Goal: Information Seeking & Learning: Find specific page/section

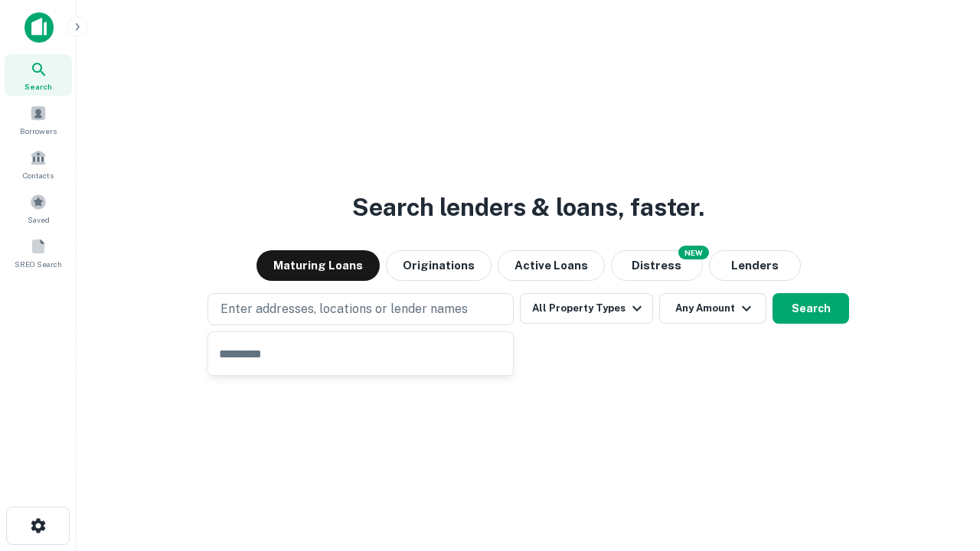
type input "**********"
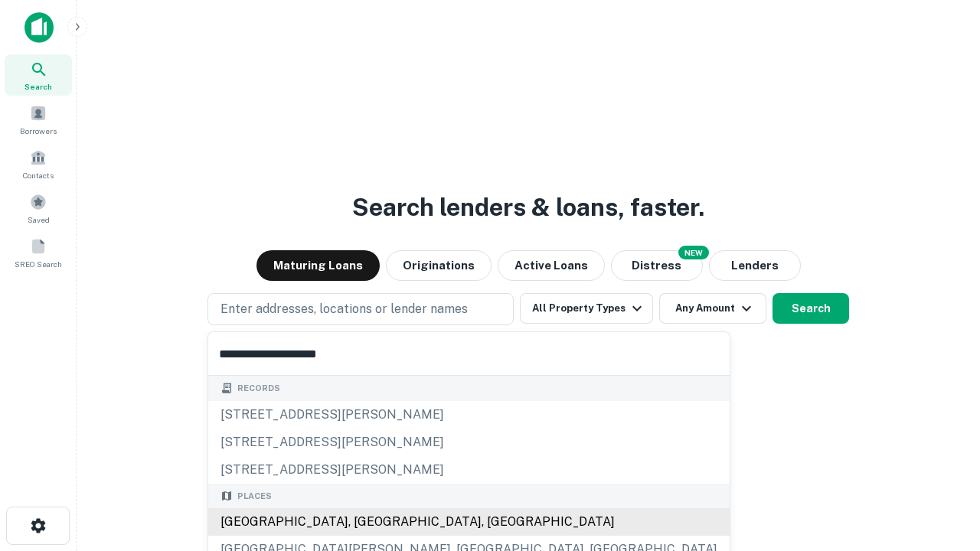
click at [366, 522] on div "[GEOGRAPHIC_DATA], [GEOGRAPHIC_DATA], [GEOGRAPHIC_DATA]" at bounding box center [468, 522] width 521 height 28
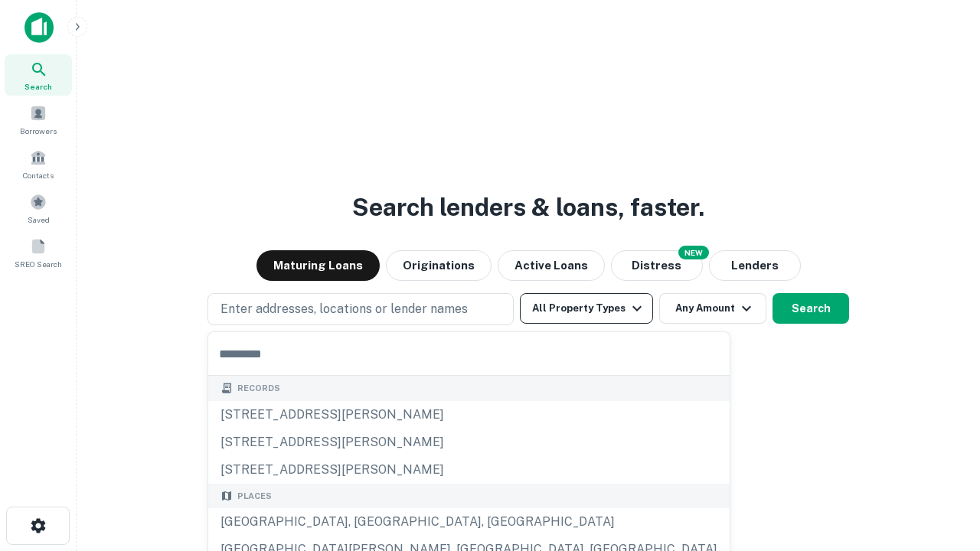
click at [586, 309] on button "All Property Types" at bounding box center [586, 308] width 133 height 31
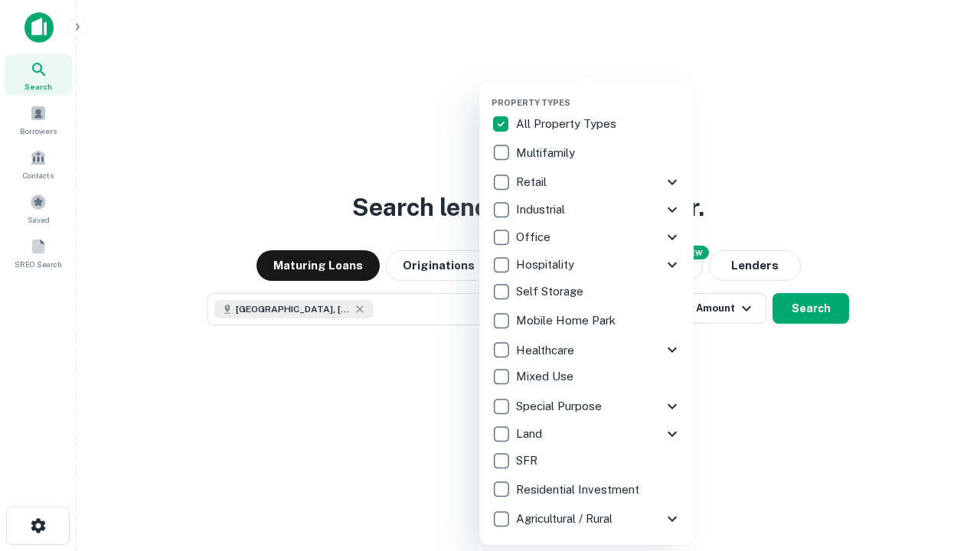
click at [599, 93] on button "button" at bounding box center [598, 93] width 214 height 1
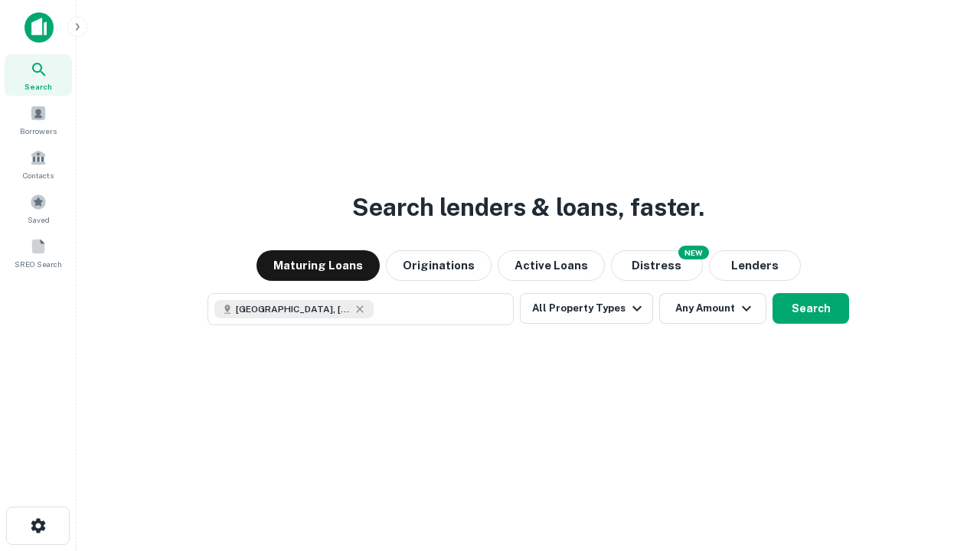
scroll to position [24, 0]
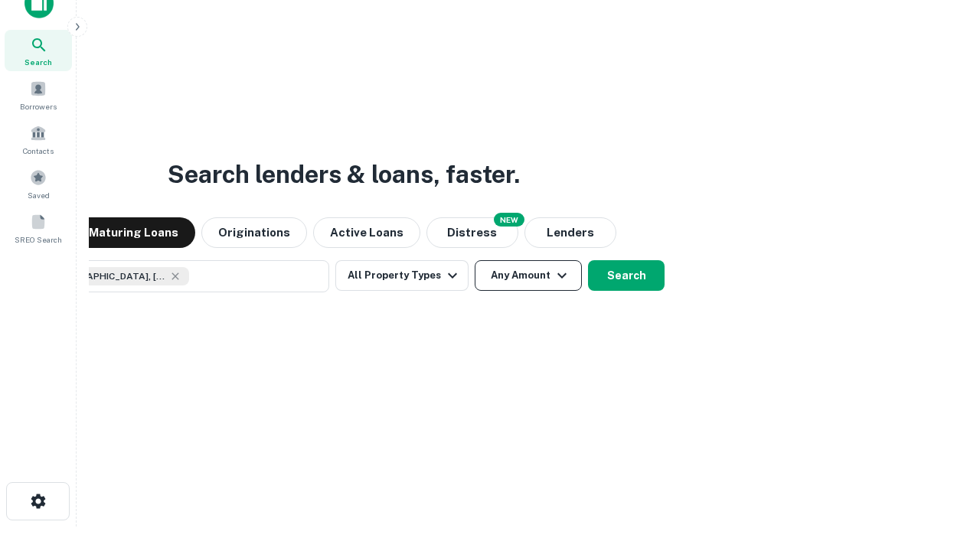
click at [475, 260] on button "Any Amount" at bounding box center [528, 275] width 107 height 31
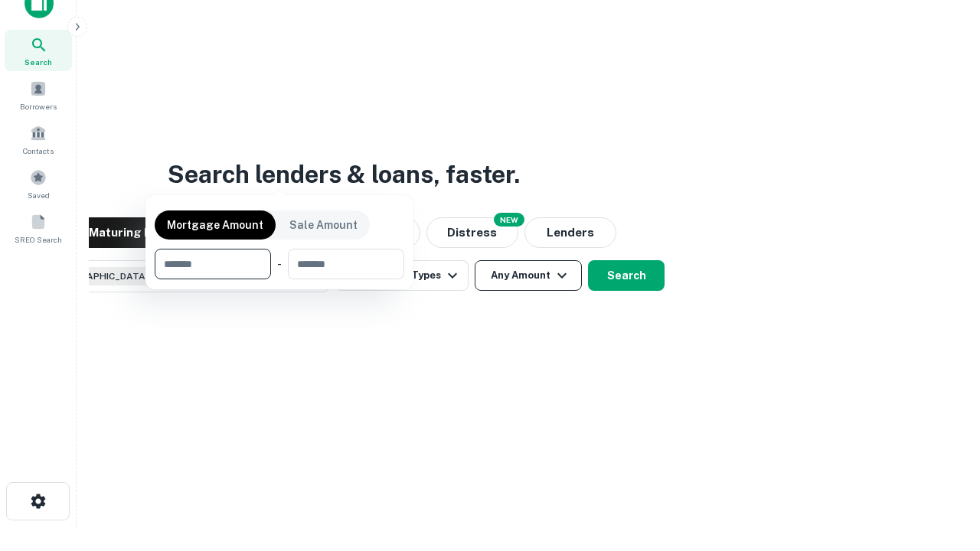
scroll to position [110, 433]
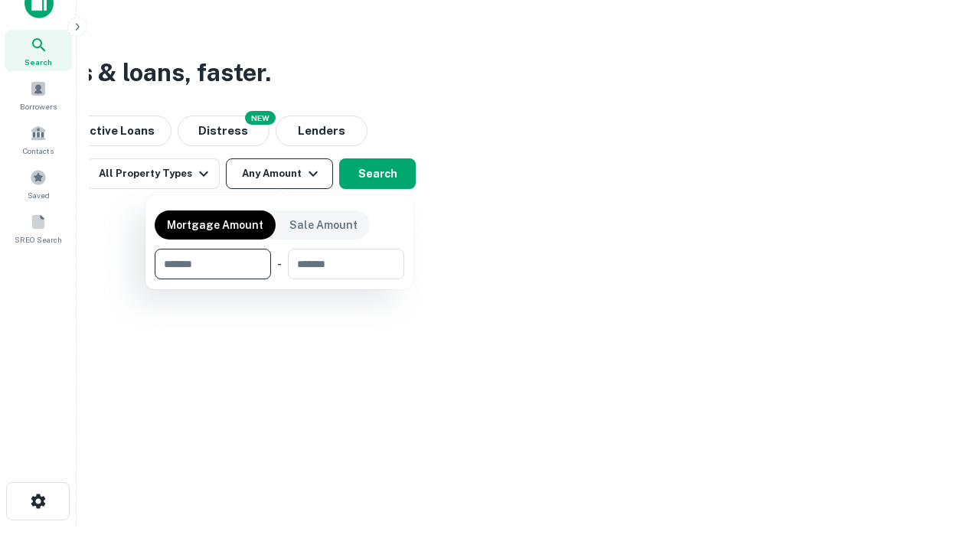
type input "*******"
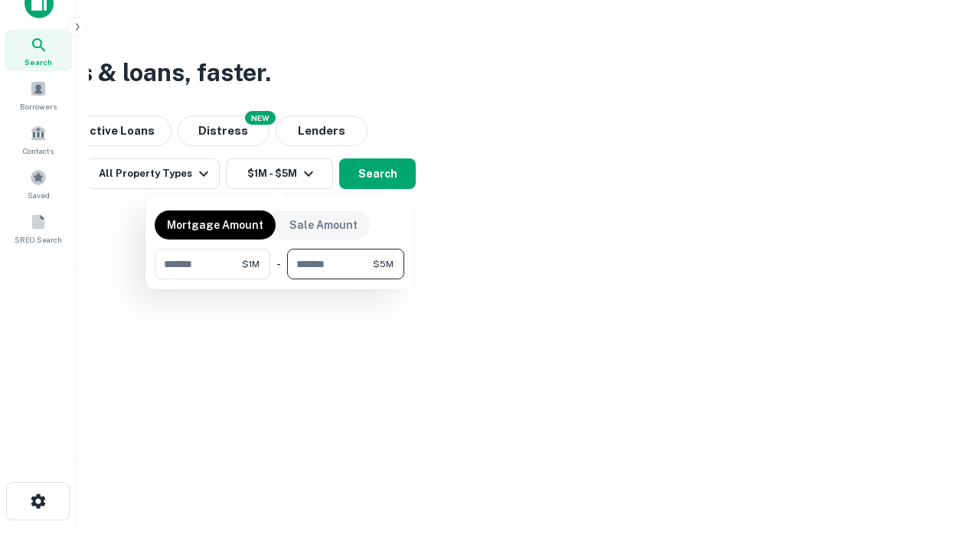
type input "*******"
click at [279, 279] on button "button" at bounding box center [280, 279] width 250 height 1
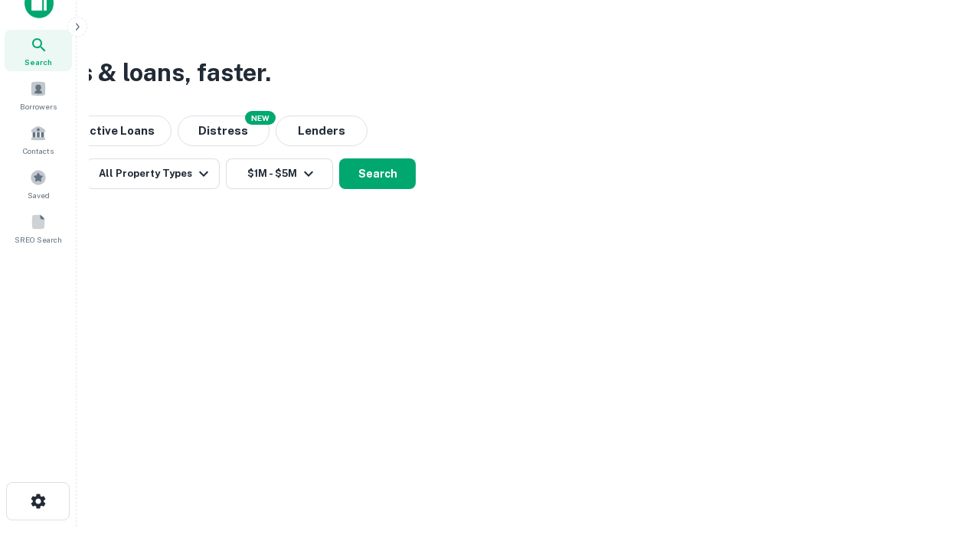
scroll to position [24, 0]
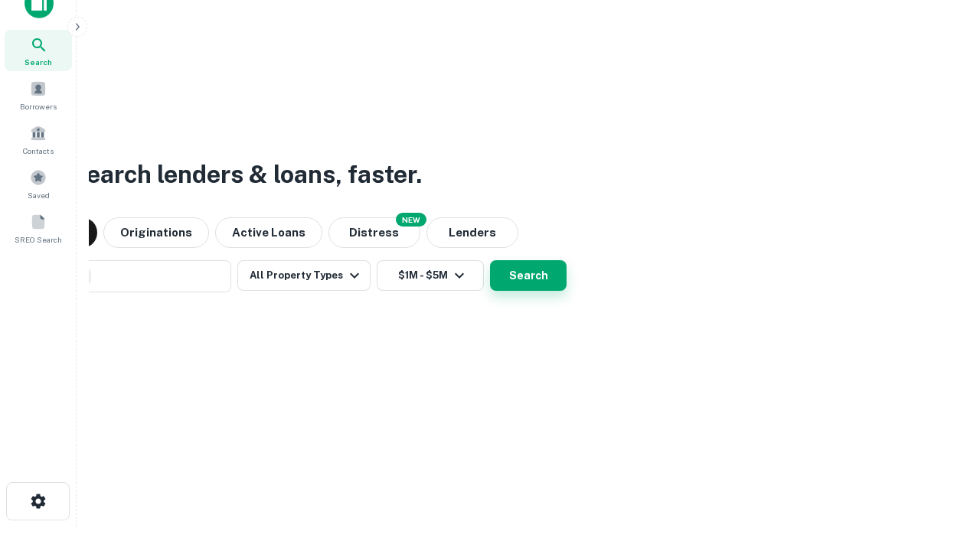
click at [490, 260] on button "Search" at bounding box center [528, 275] width 77 height 31
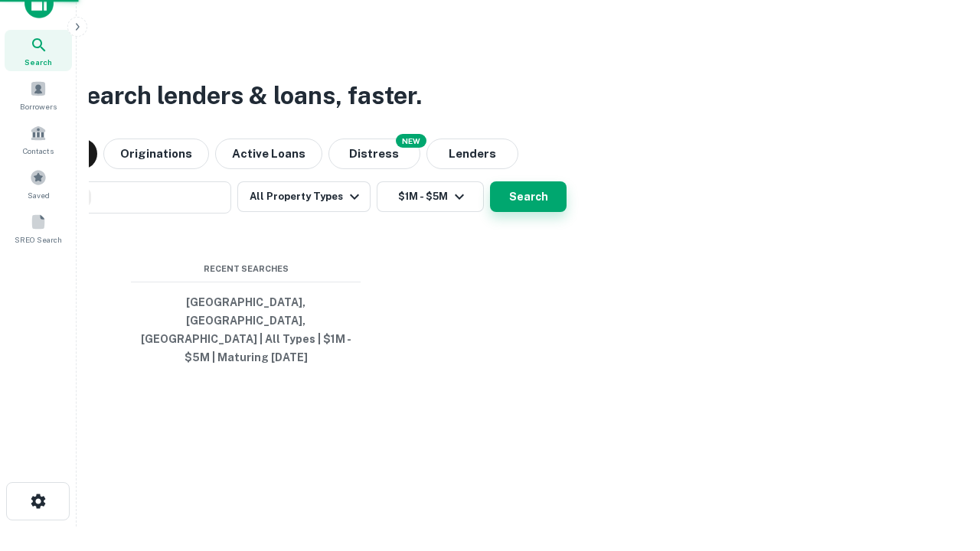
scroll to position [50, 433]
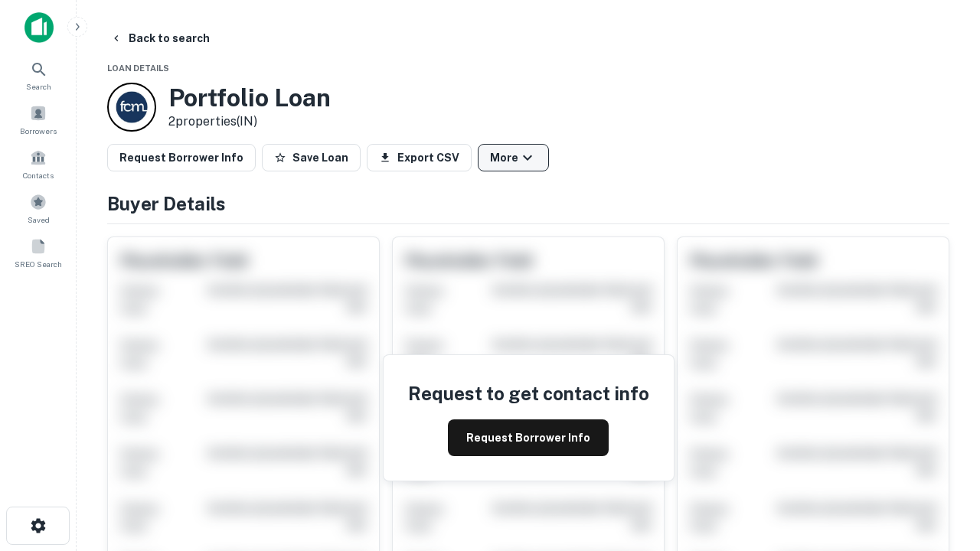
click at [513, 158] on button "More" at bounding box center [513, 158] width 71 height 28
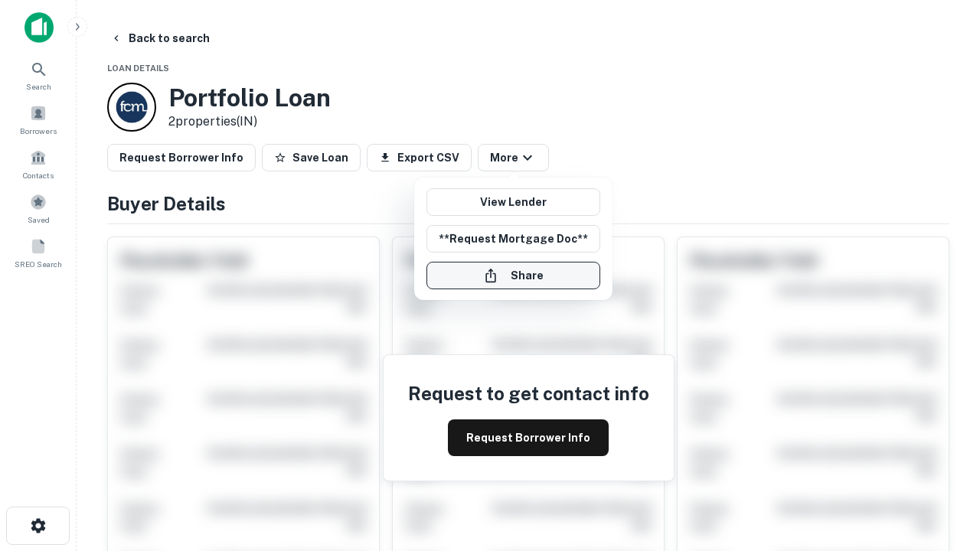
click at [513, 276] on button "Share" at bounding box center [513, 276] width 174 height 28
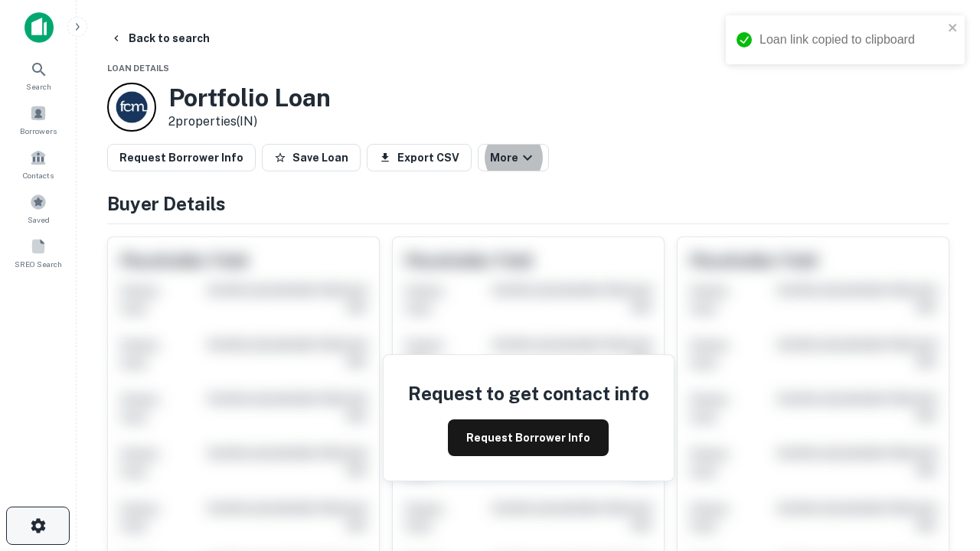
click at [38, 526] on icon "button" at bounding box center [38, 526] width 18 height 18
